Goal: Transaction & Acquisition: Book appointment/travel/reservation

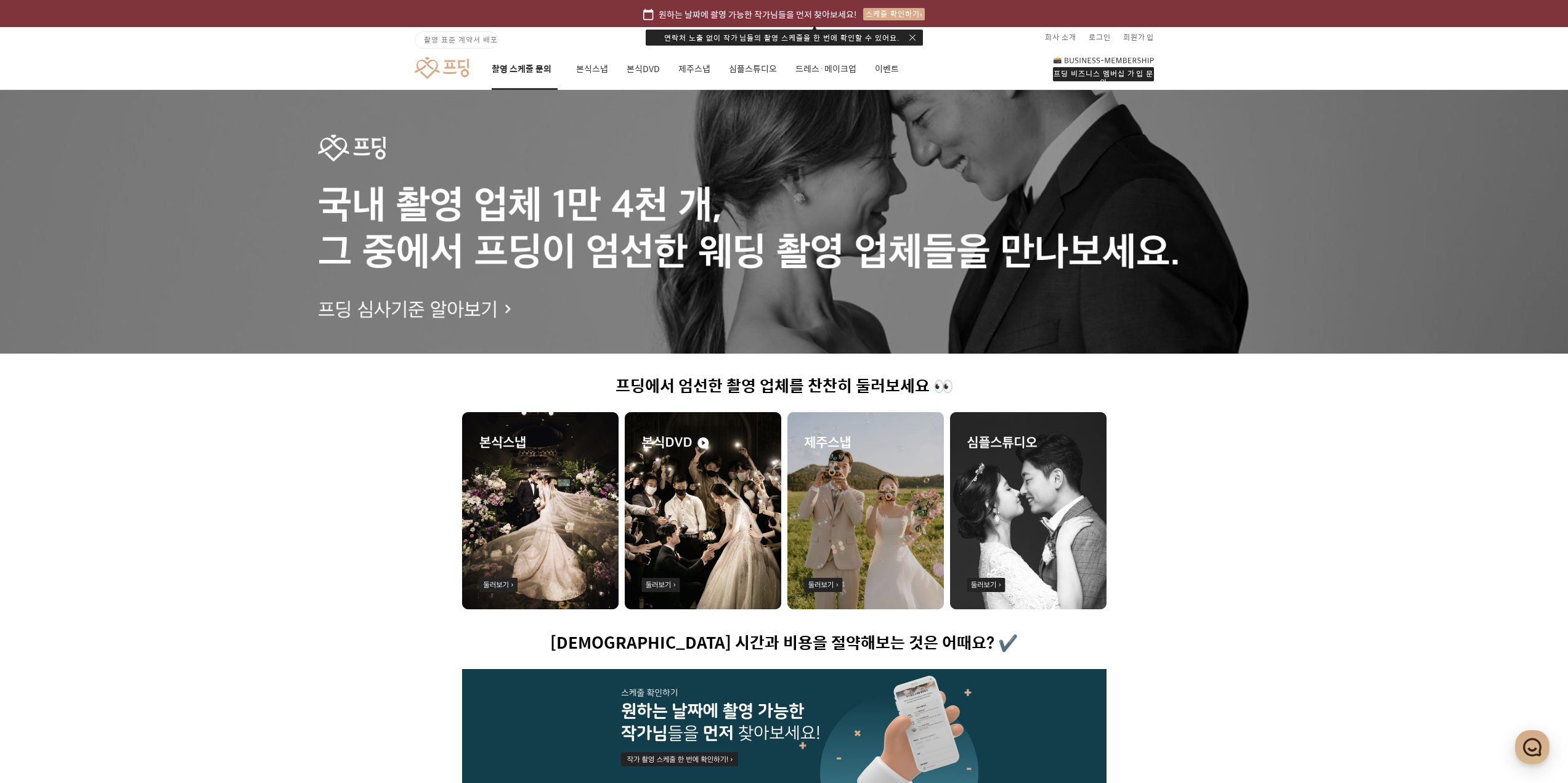
click at [532, 65] on link "촬영 스케줄 문의" at bounding box center [524, 69] width 66 height 42
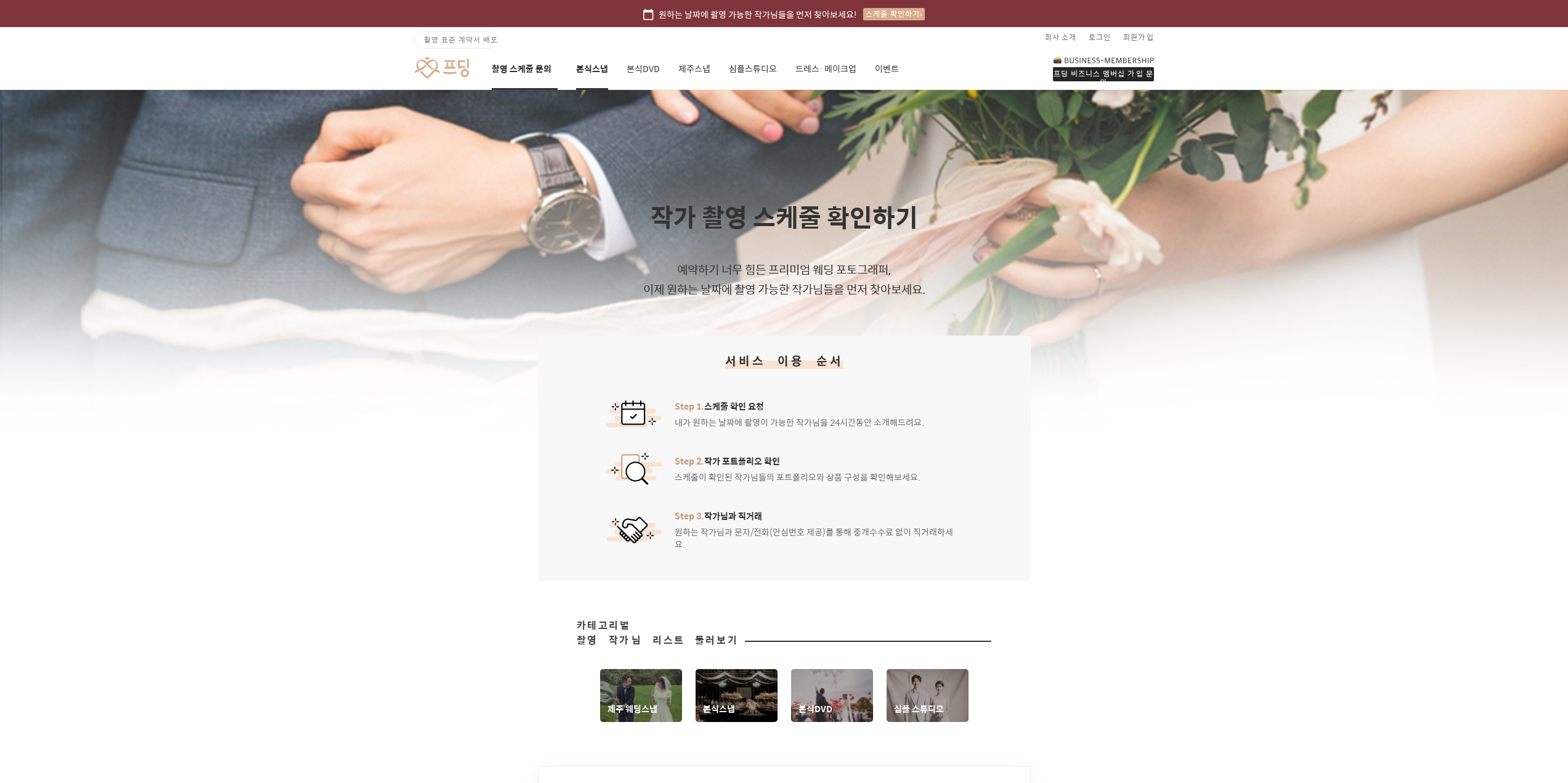
click at [595, 64] on link "본식스냅" at bounding box center [592, 69] width 32 height 42
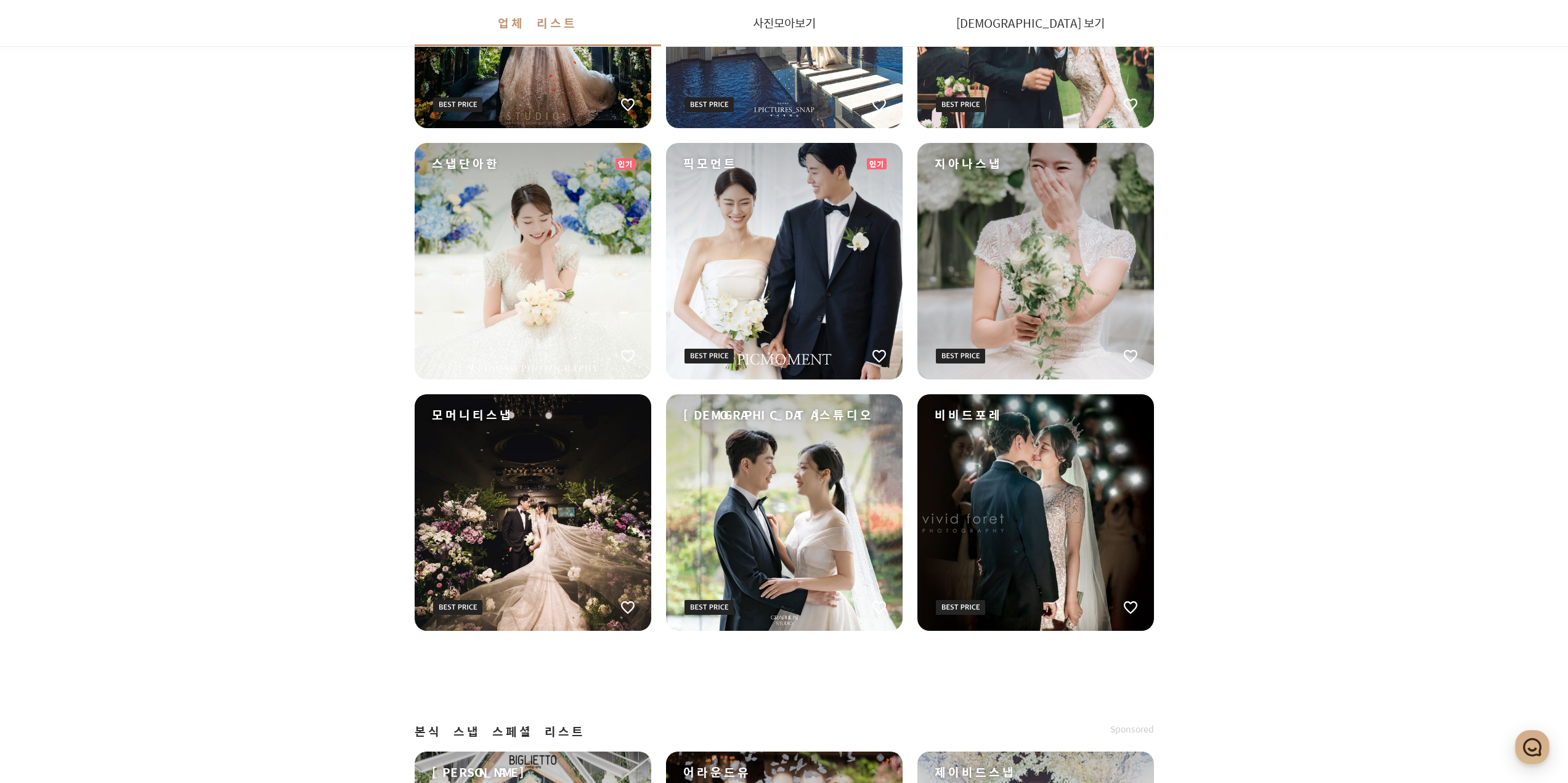
scroll to position [739, 0]
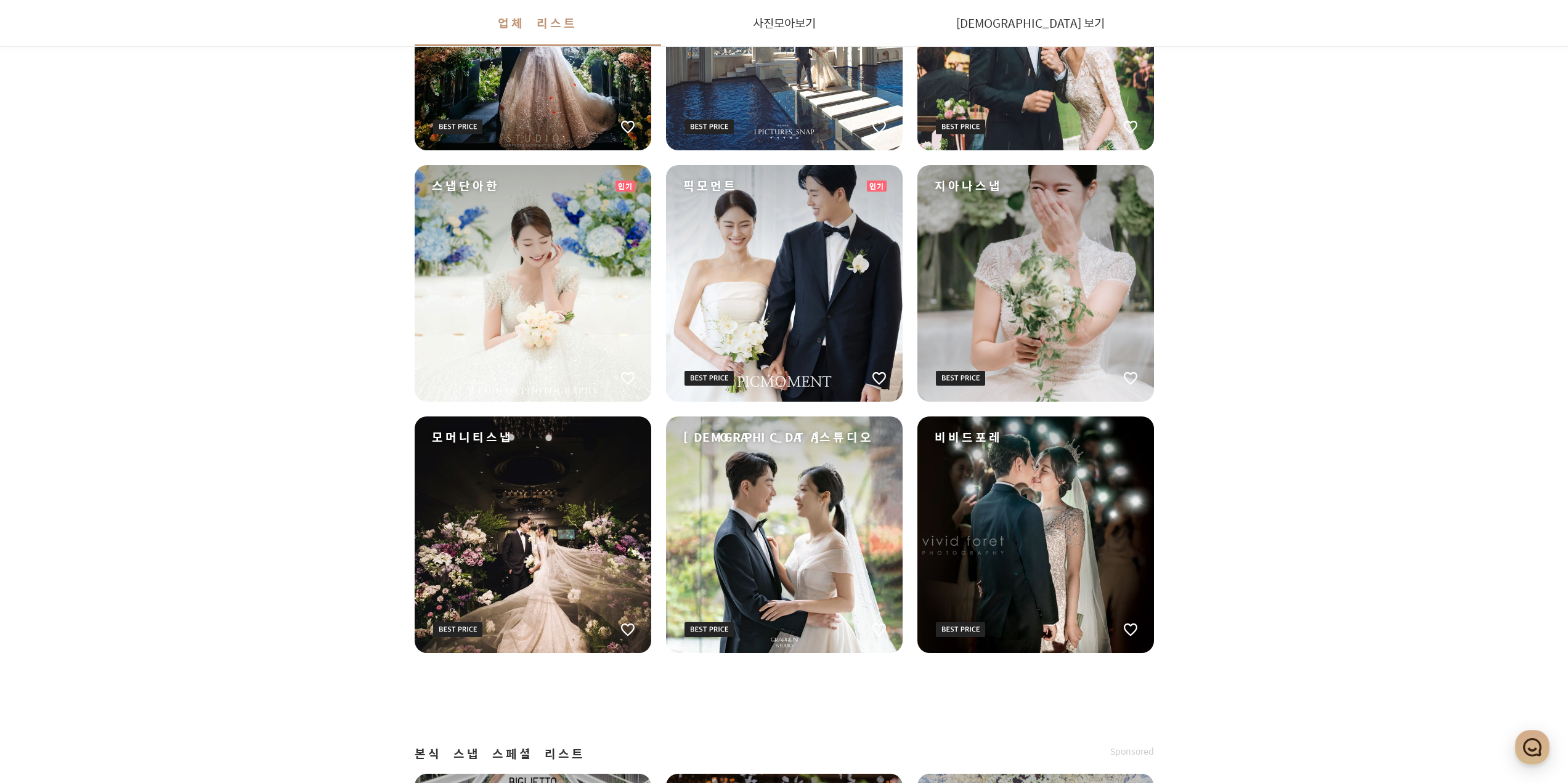
click at [1023, 275] on div "지아나스냅" at bounding box center [1036, 283] width 236 height 236
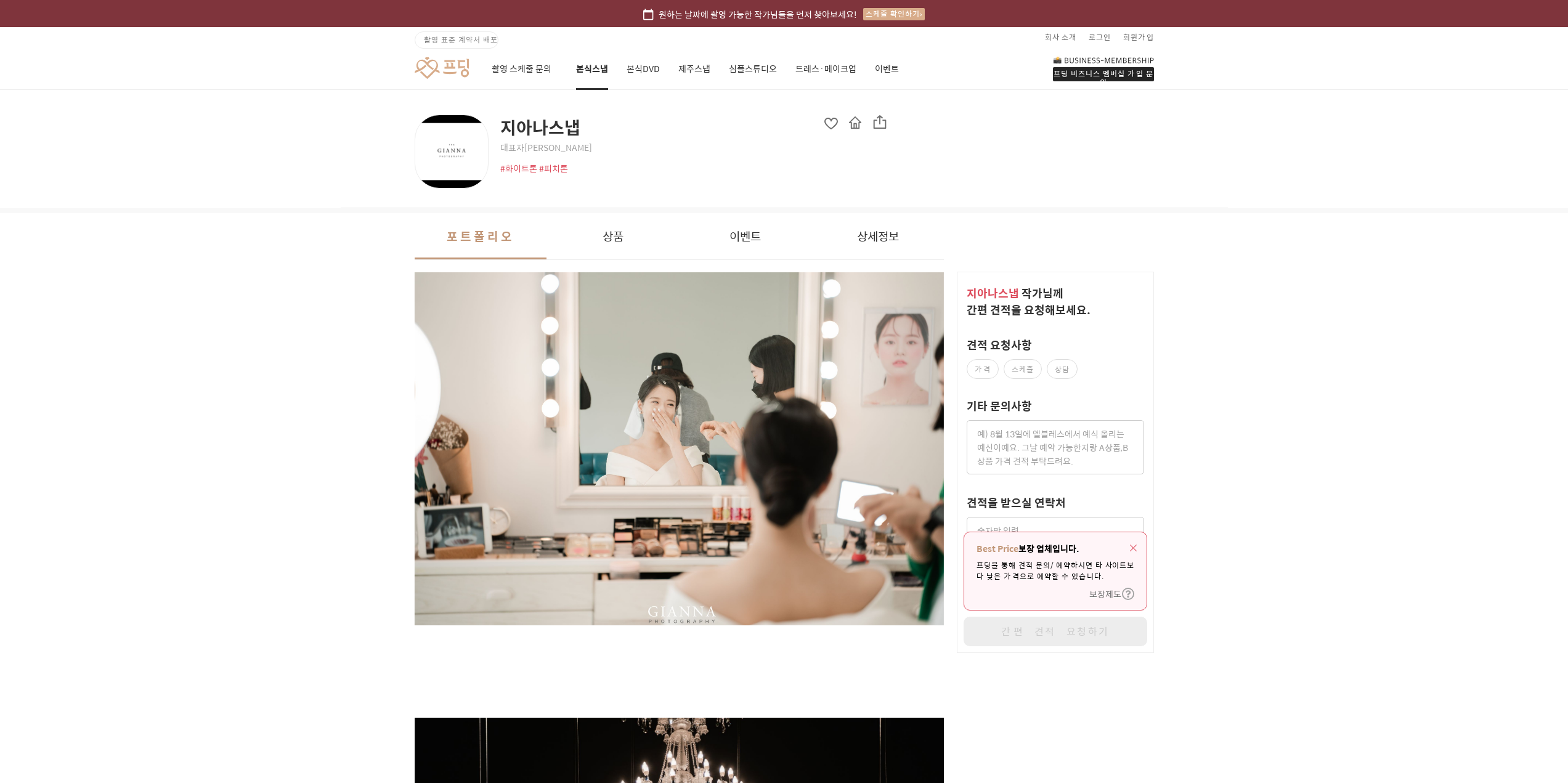
drag, startPoint x: 1027, startPoint y: 429, endPoint x: 1078, endPoint y: 459, distance: 59.2
click at [1069, 458] on textarea at bounding box center [1055, 447] width 177 height 54
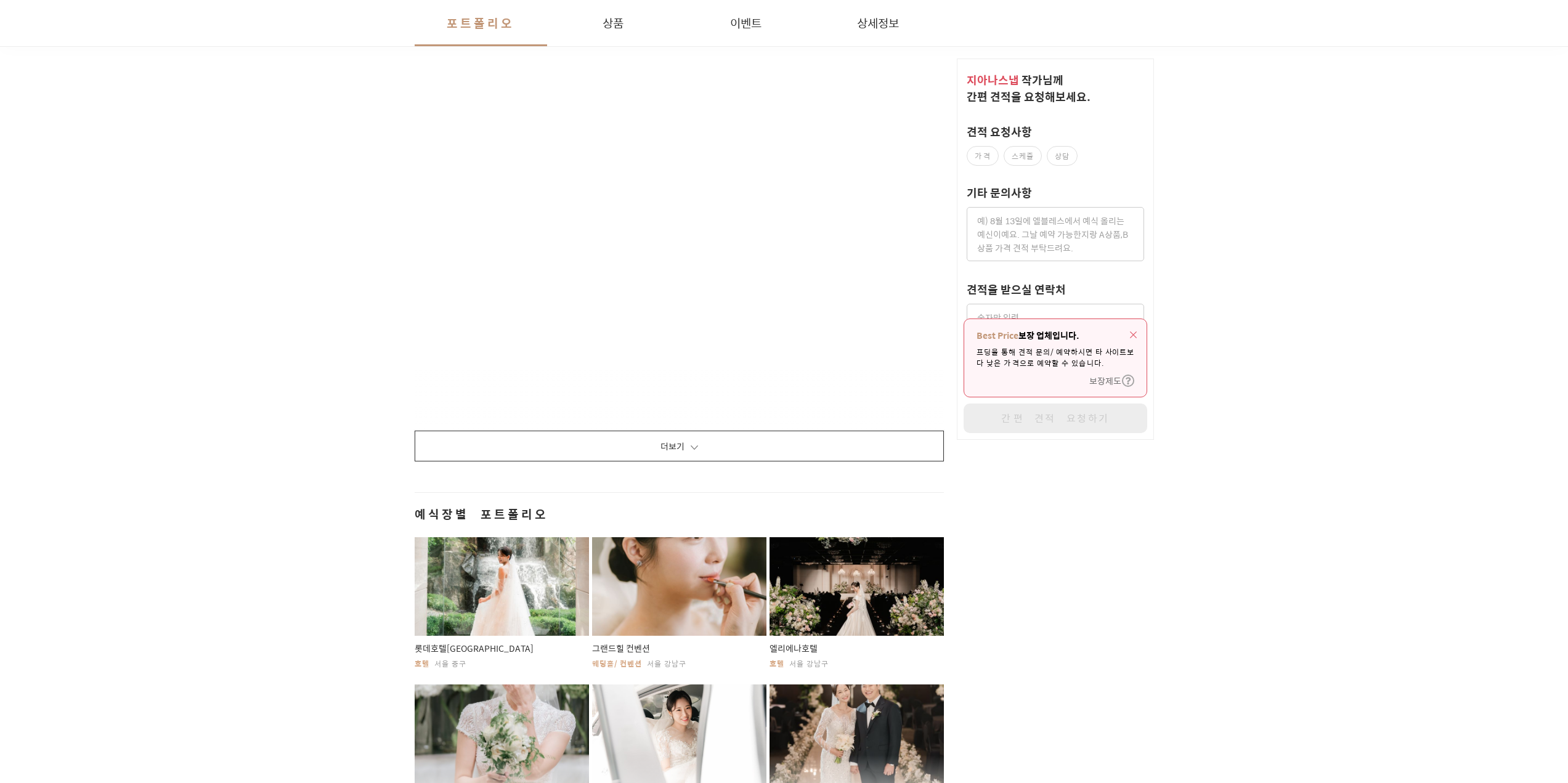
scroll to position [1971, 0]
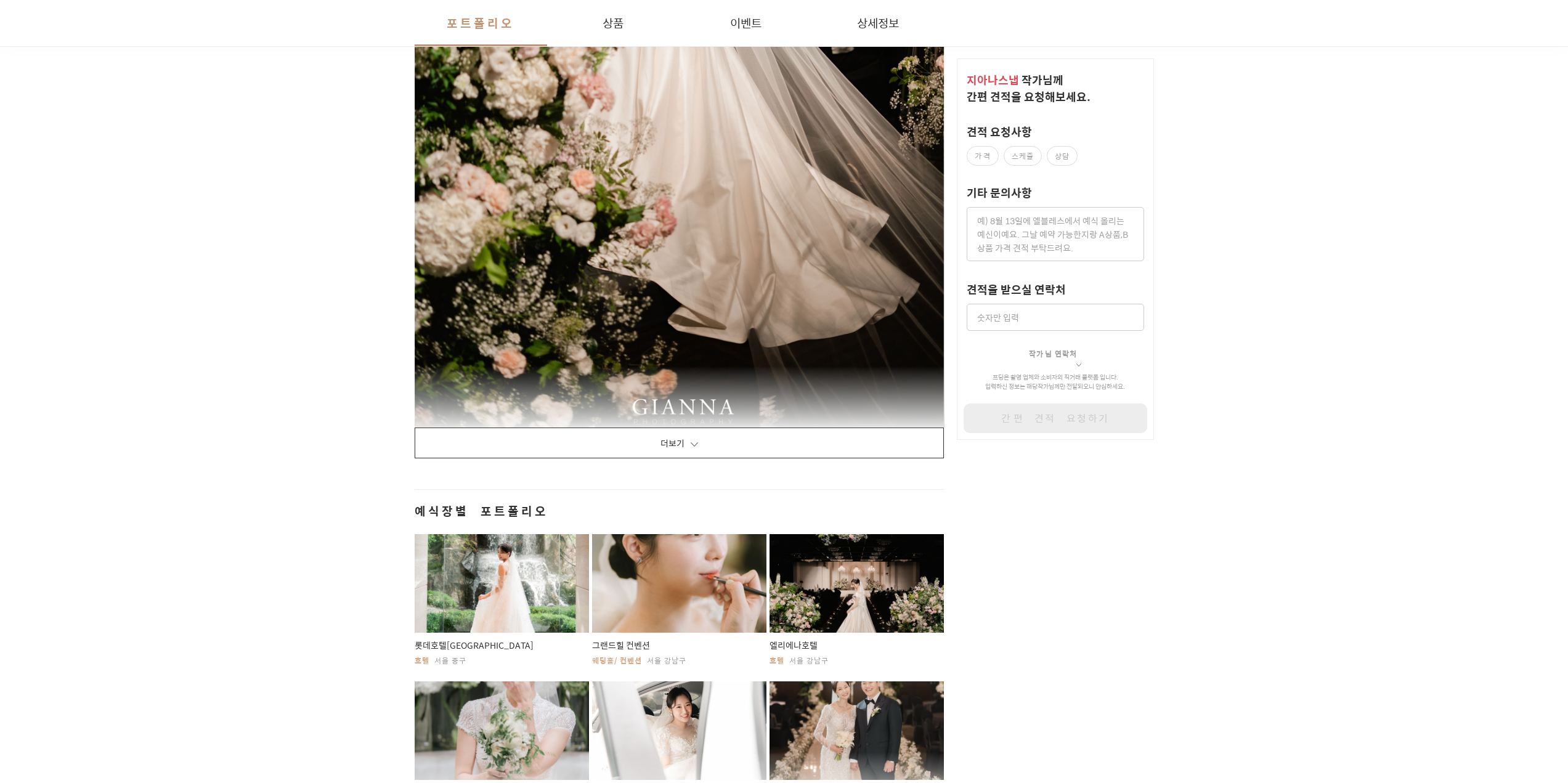
click at [718, 456] on button "더보기" at bounding box center [680, 442] width 530 height 31
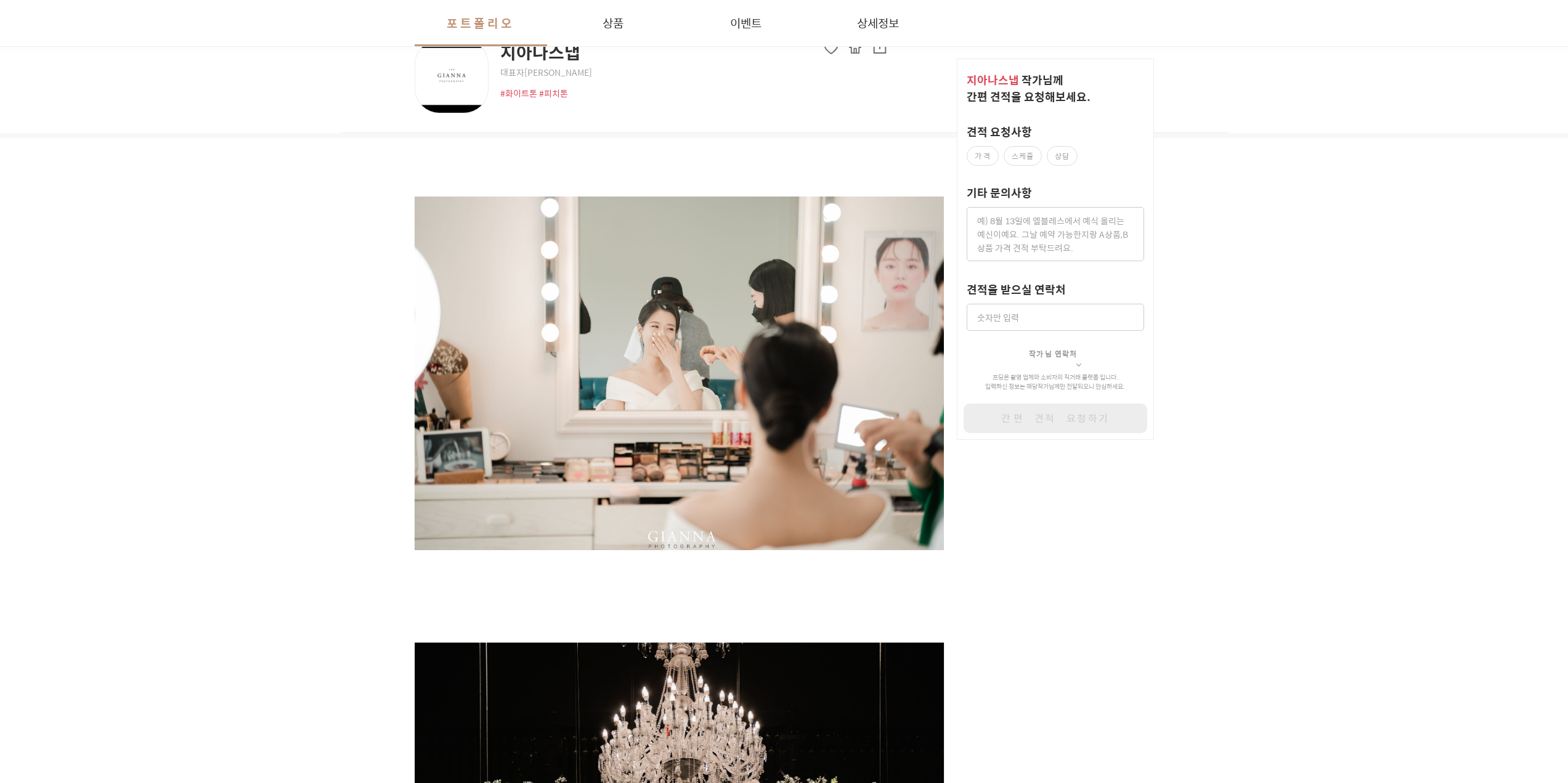
scroll to position [0, 0]
